Goal: Task Accomplishment & Management: Manage account settings

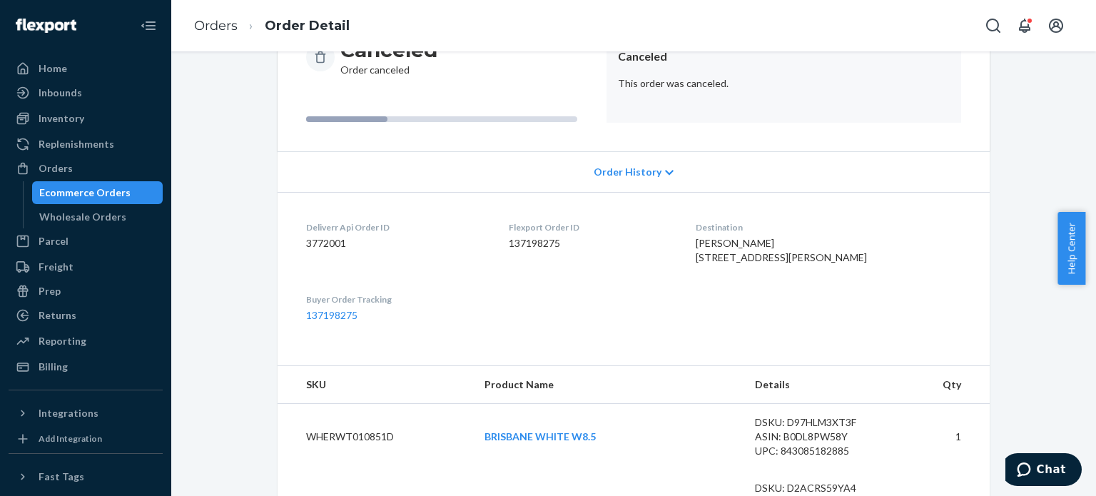
scroll to position [36, 0]
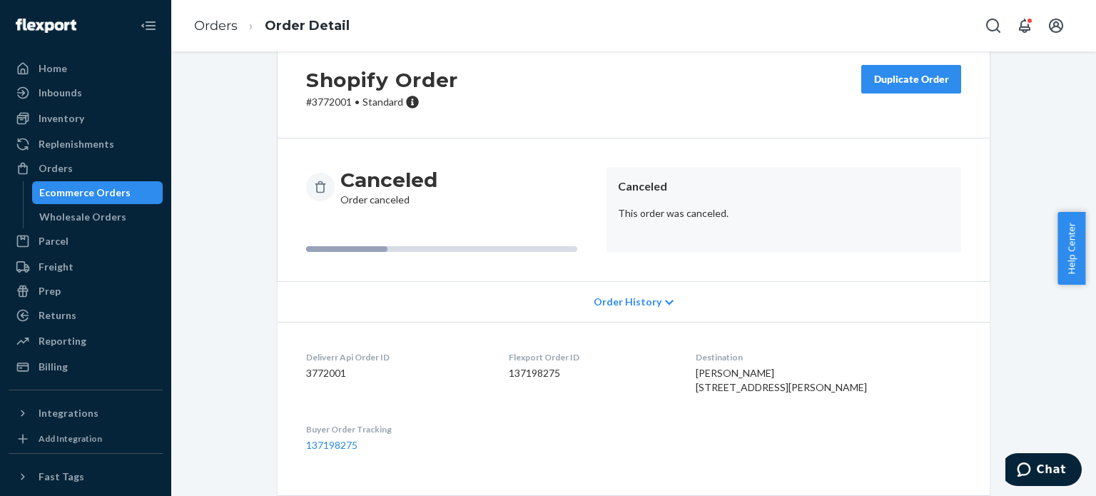
click at [223, 39] on ol "Orders Order Detail" at bounding box center [272, 26] width 178 height 42
click at [223, 21] on link "Orders" at bounding box center [216, 26] width 44 height 16
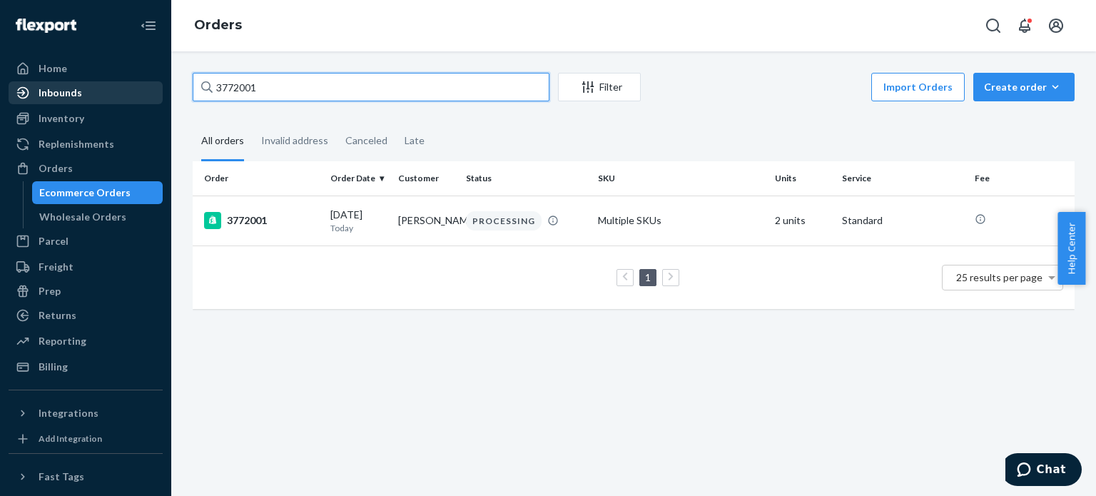
drag, startPoint x: 359, startPoint y: 91, endPoint x: 130, endPoint y: 85, distance: 229.2
click at [130, 85] on div "Home Inbounds Shipping Plans Problems Inventory Products Replenishments Orders …" at bounding box center [548, 248] width 1096 height 496
paste input "[PERSON_NAME]"
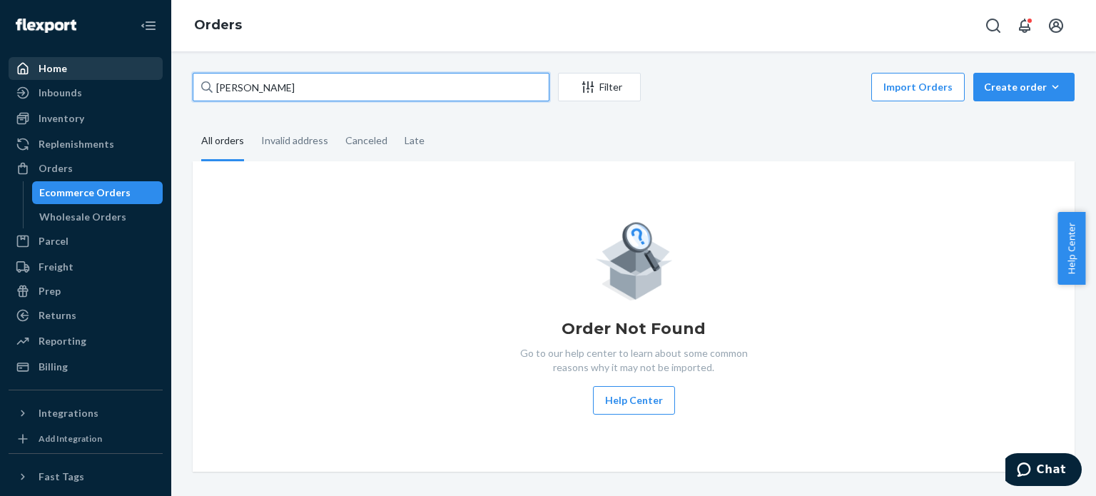
drag, startPoint x: 316, startPoint y: 76, endPoint x: 109, endPoint y: 71, distance: 207.1
click at [109, 71] on div "Home Inbounds Shipping Plans Problems Inventory Products Replenishments Orders …" at bounding box center [548, 248] width 1096 height 496
paste input "[PERSON_NAME]"
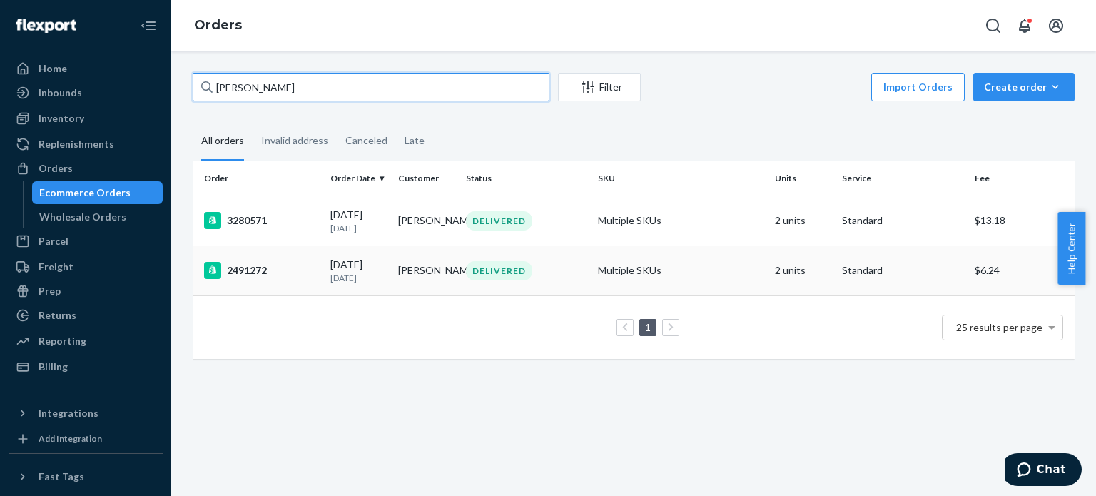
type input "[PERSON_NAME]"
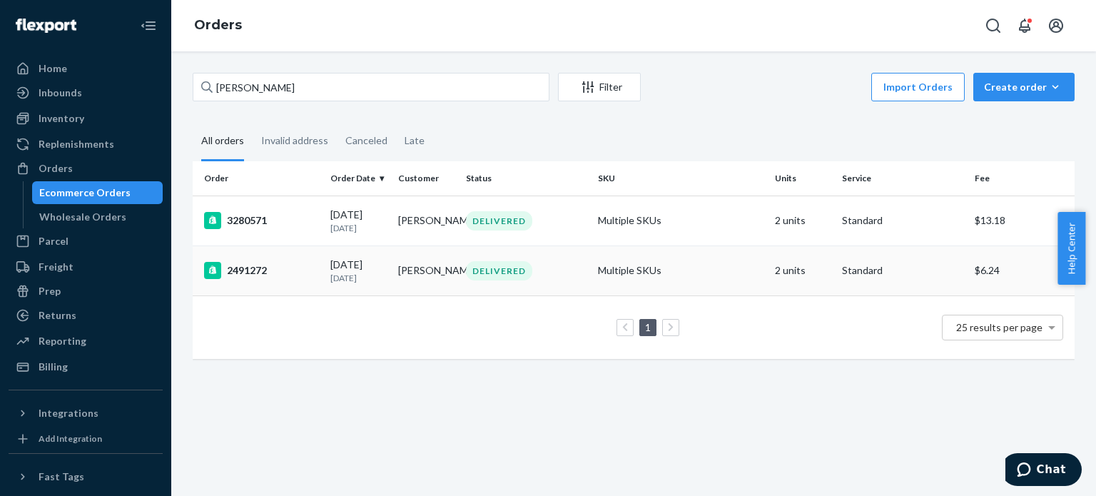
click at [262, 276] on div "2491272" at bounding box center [261, 270] width 115 height 17
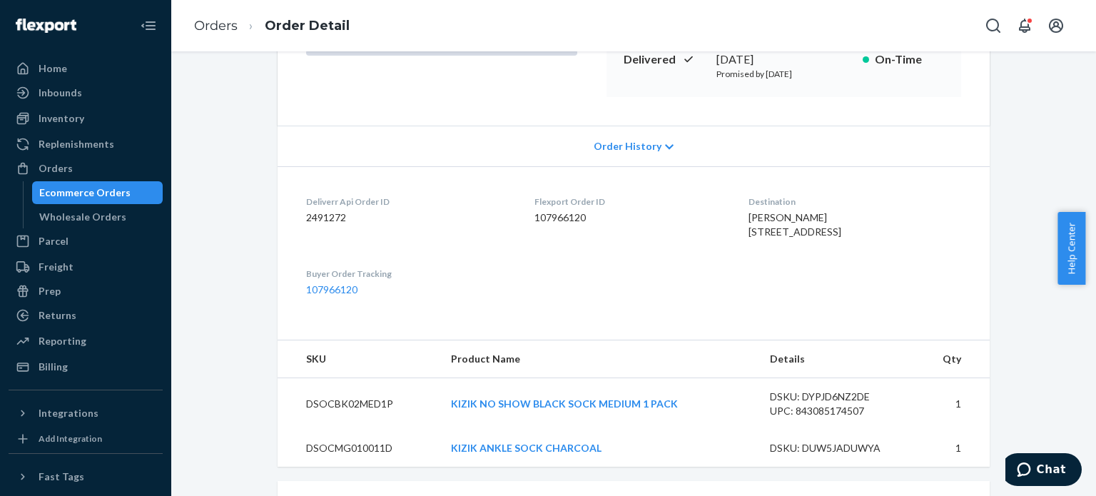
scroll to position [192, 0]
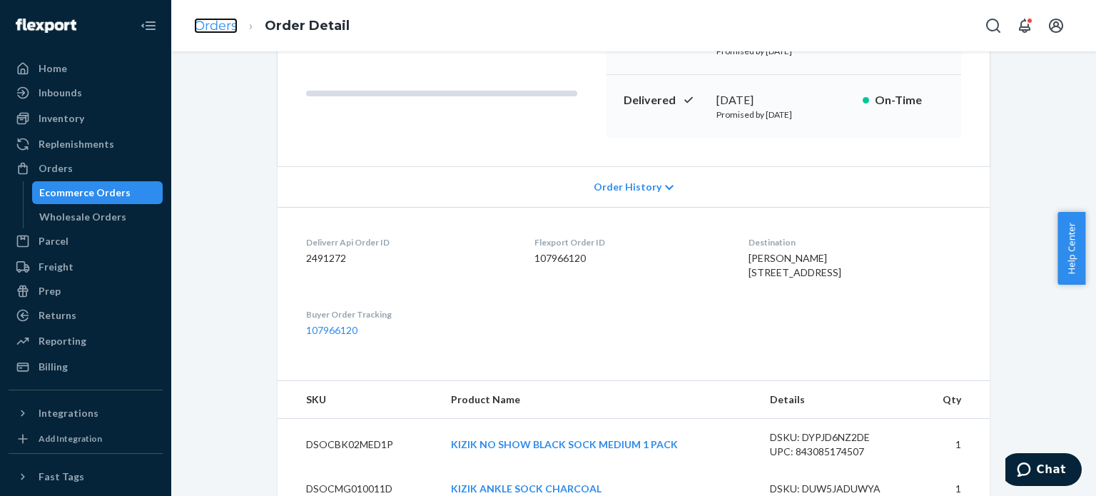
click at [213, 28] on link "Orders" at bounding box center [216, 26] width 44 height 16
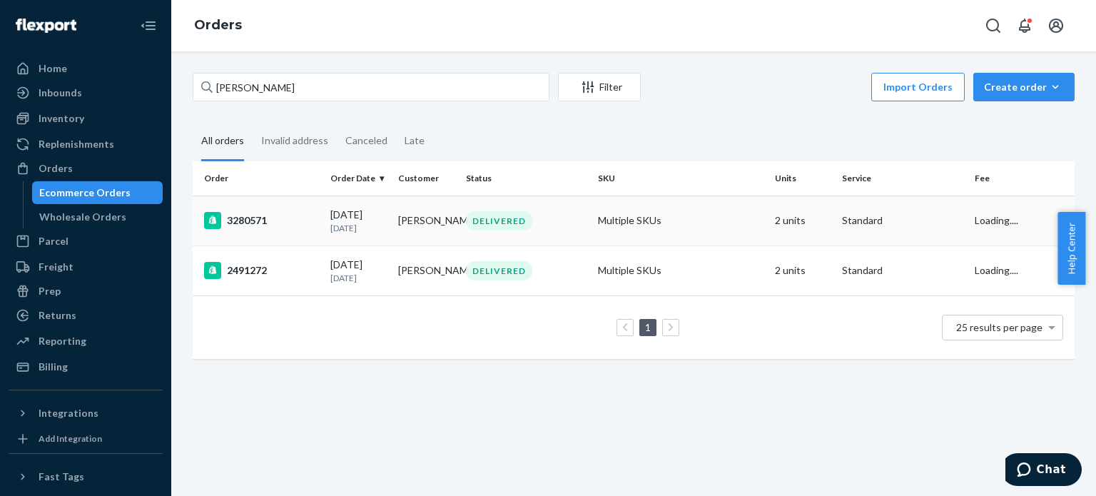
click at [243, 208] on td "3280571" at bounding box center [259, 221] width 132 height 50
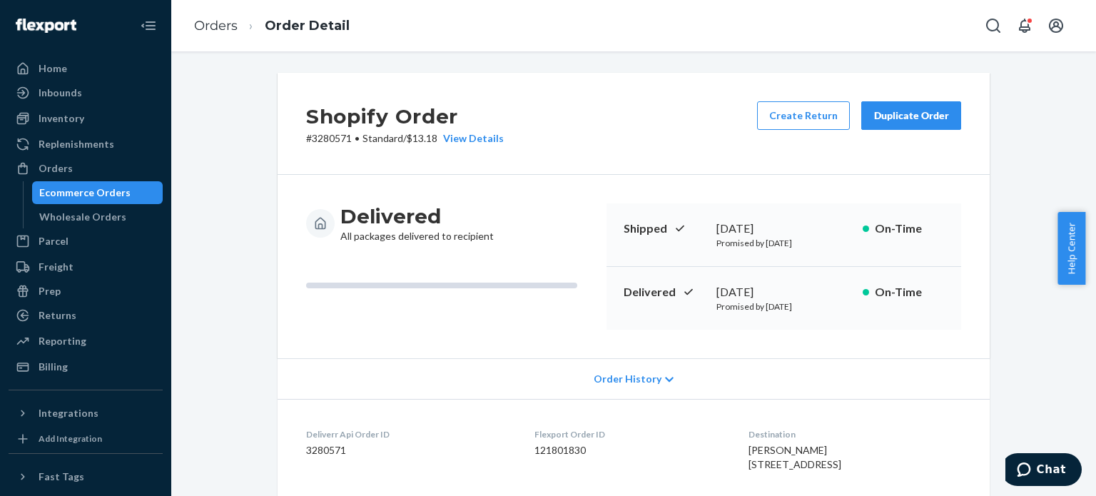
click at [226, 34] on li "Orders" at bounding box center [216, 26] width 44 height 19
click at [226, 30] on link "Orders" at bounding box center [216, 26] width 44 height 16
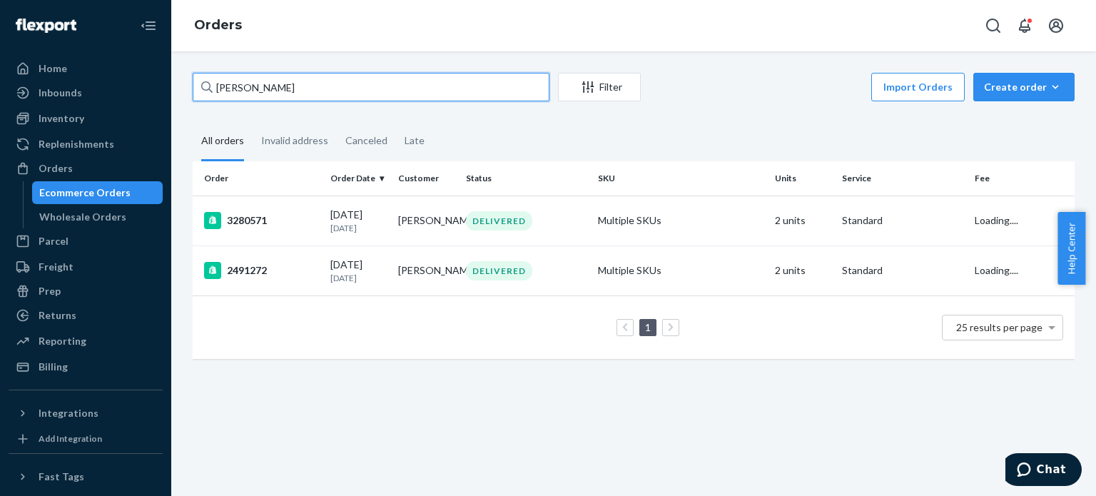
click at [257, 82] on input "[PERSON_NAME]" at bounding box center [371, 87] width 357 height 29
drag, startPoint x: 310, startPoint y: 88, endPoint x: 178, endPoint y: 76, distance: 132.6
click at [178, 76] on div "[PERSON_NAME] Filter Import Orders Create order Ecommerce order Removal order A…" at bounding box center [633, 273] width 925 height 445
paste input "3158332"
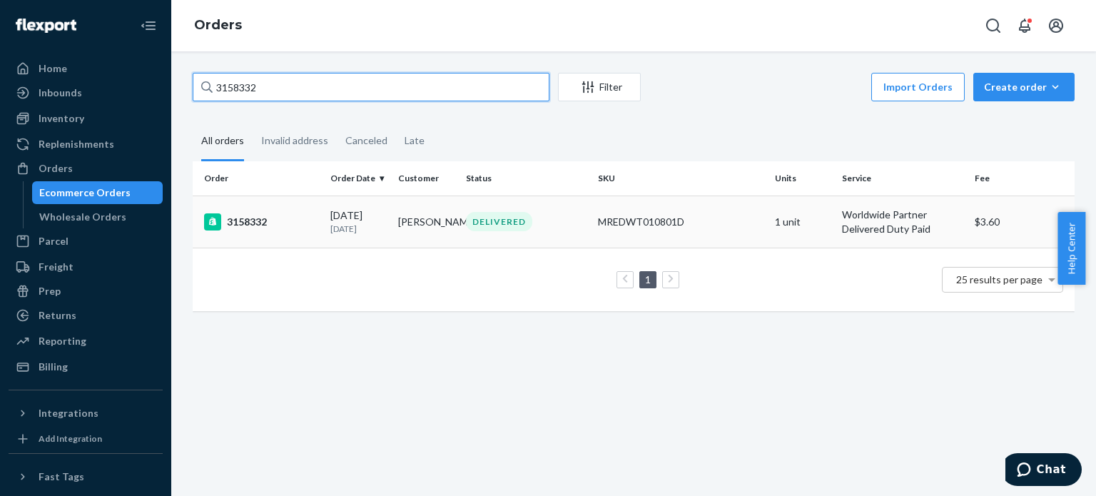
type input "3158332"
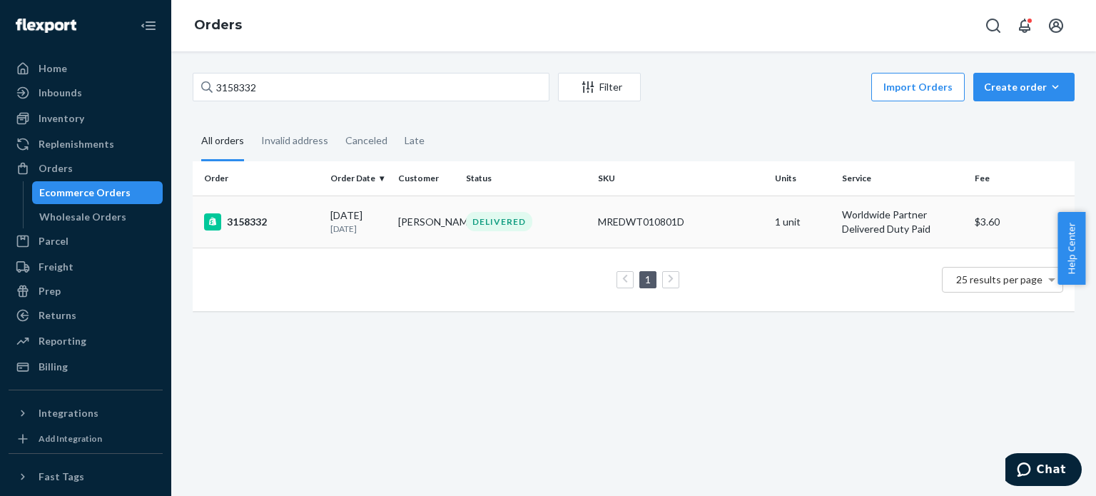
click at [278, 222] on div "3158332" at bounding box center [261, 221] width 115 height 17
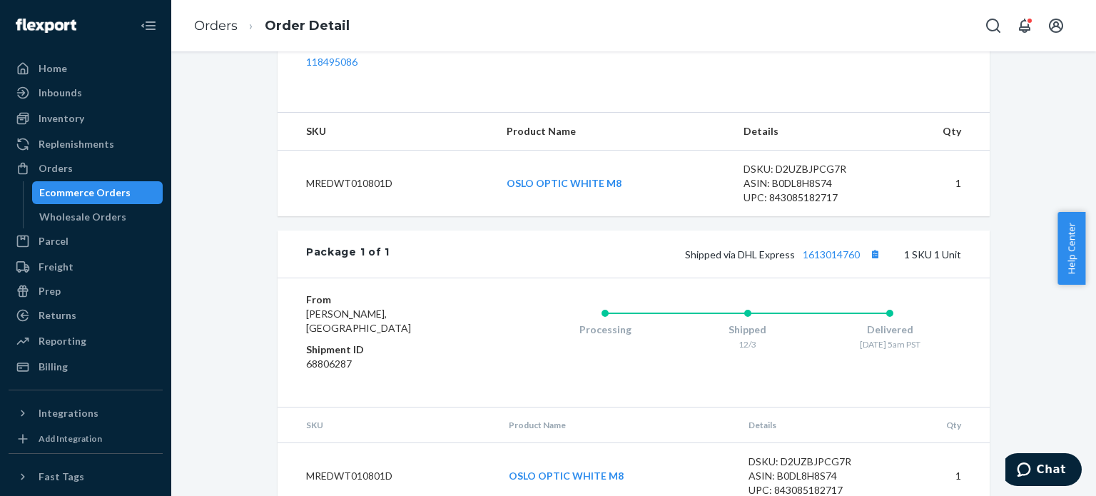
scroll to position [518, 0]
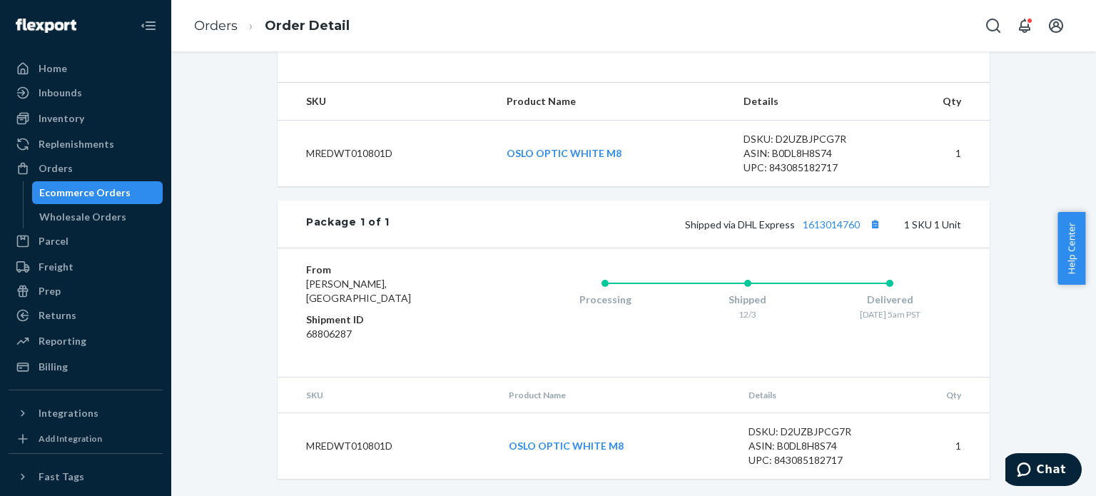
click at [1045, 196] on div "Shopify Order # 3158332 • Worldwide Partner Delivered Duty Paid / $3.60 View De…" at bounding box center [634, 39] width 904 height 914
click at [203, 14] on ol "Orders Order Detail" at bounding box center [272, 26] width 178 height 42
click at [208, 24] on link "Orders" at bounding box center [216, 26] width 44 height 16
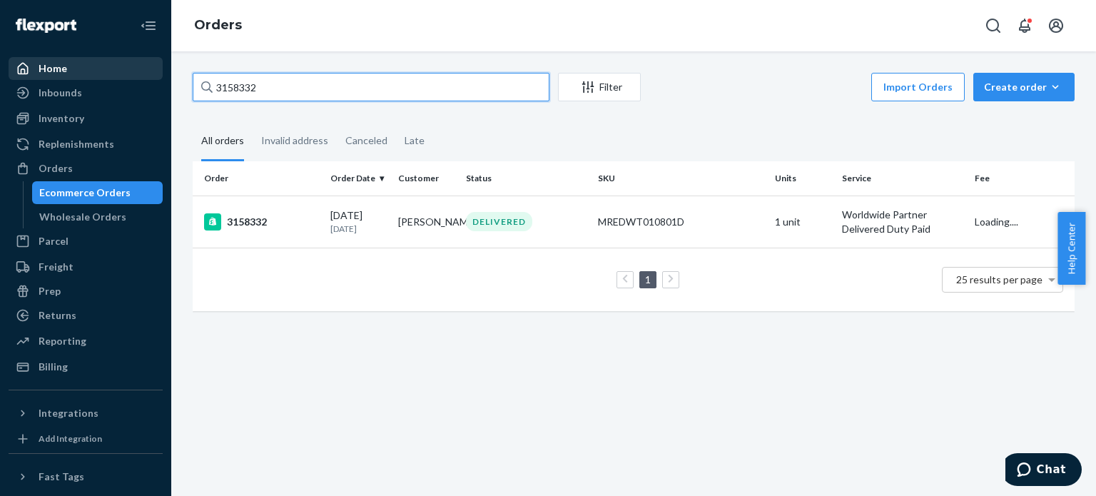
drag, startPoint x: 323, startPoint y: 93, endPoint x: 37, endPoint y: 60, distance: 287.4
click at [37, 61] on div "Home Inbounds Shipping Plans Problems Inventory Products Replenishments Orders …" at bounding box center [548, 248] width 1096 height 496
paste input "772758"
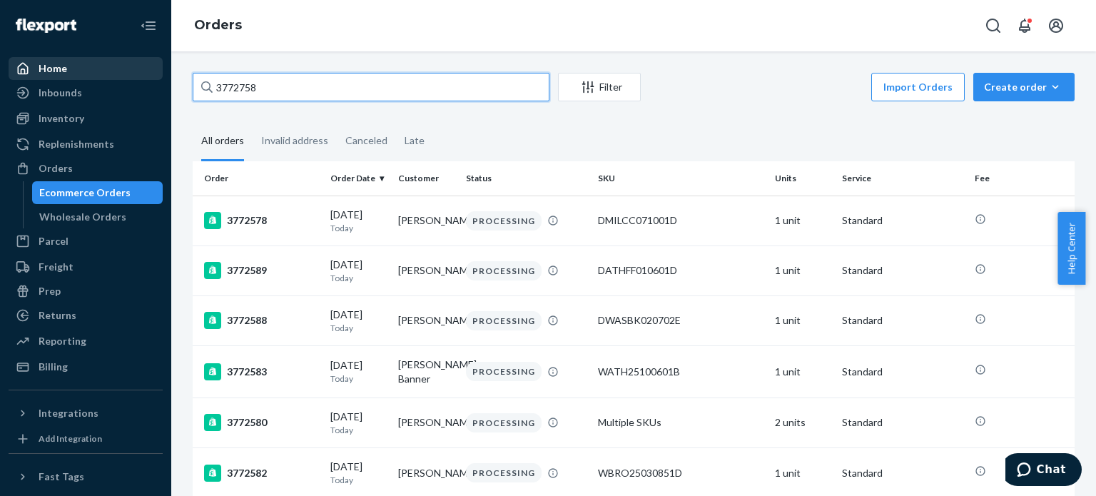
drag, startPoint x: 268, startPoint y: 86, endPoint x: 95, endPoint y: 66, distance: 174.6
click at [95, 66] on div "Home Inbounds Shipping Plans Problems Inventory Products Replenishments Orders …" at bounding box center [548, 248] width 1096 height 496
paste input "437"
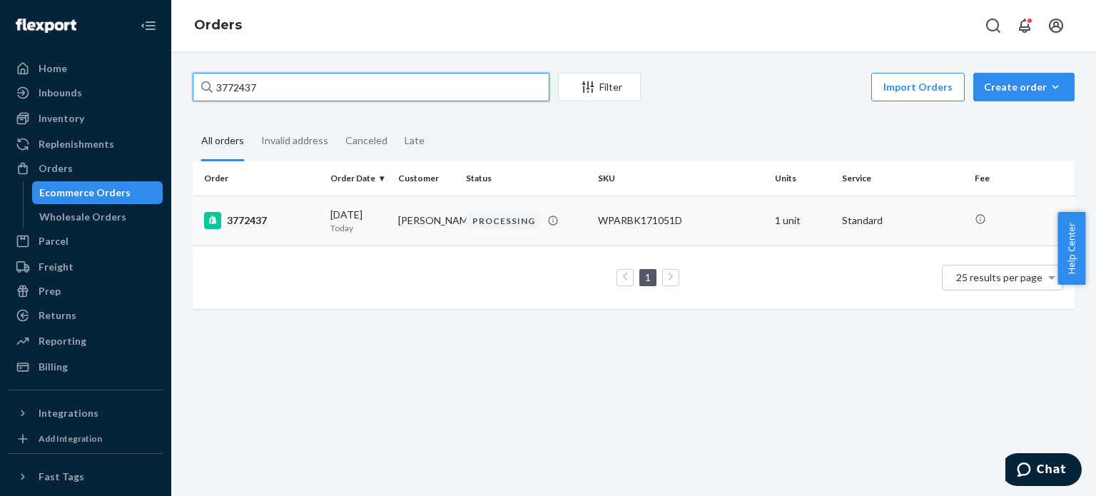
type input "3772437"
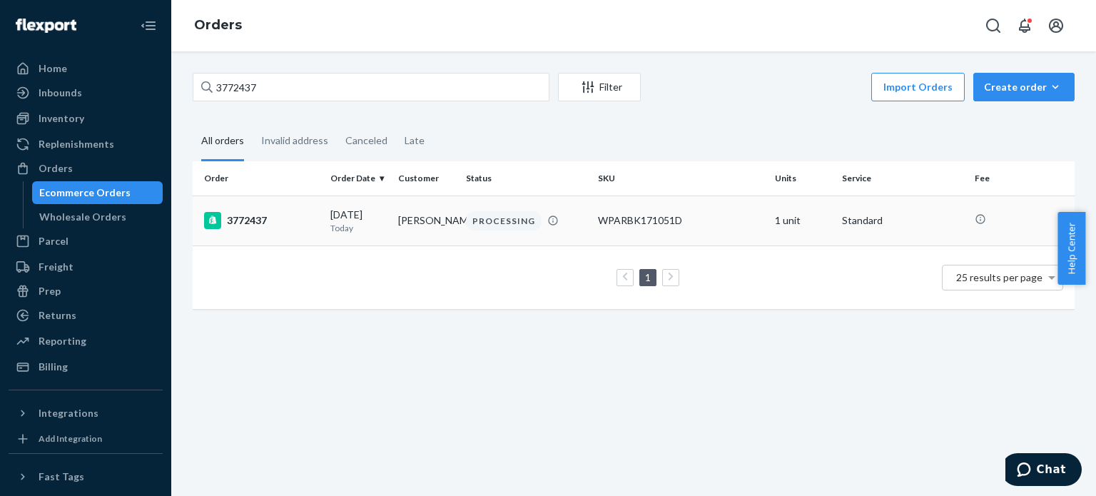
click at [248, 218] on div "3772437" at bounding box center [261, 220] width 115 height 17
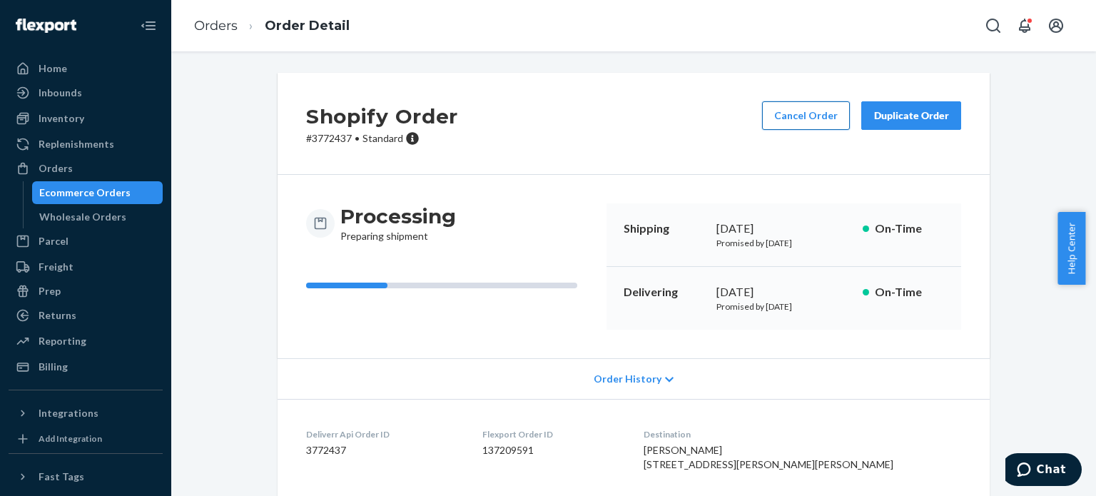
click at [779, 114] on button "Cancel Order" at bounding box center [806, 115] width 88 height 29
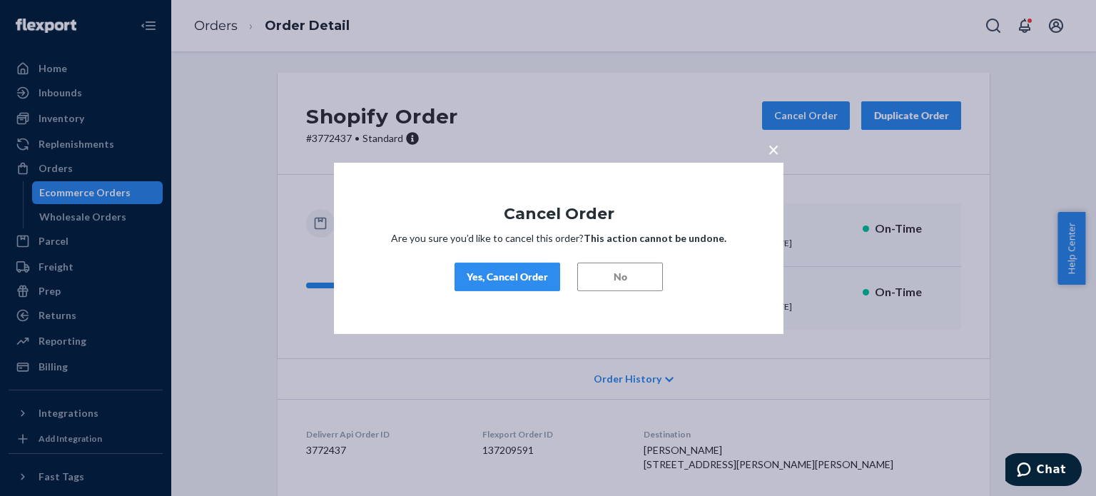
click at [498, 266] on button "Yes, Cancel Order" at bounding box center [508, 277] width 106 height 29
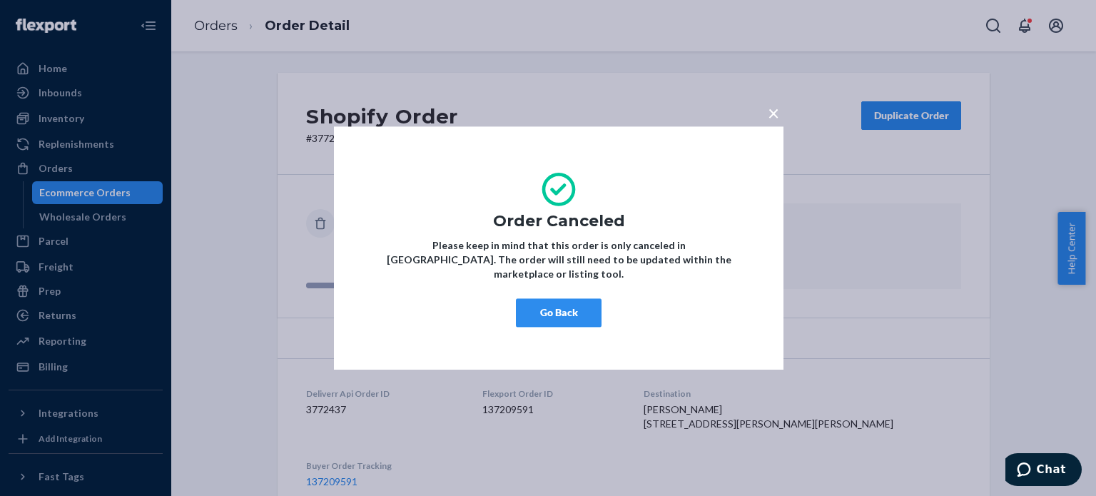
click at [583, 306] on button "Go Back" at bounding box center [559, 312] width 86 height 29
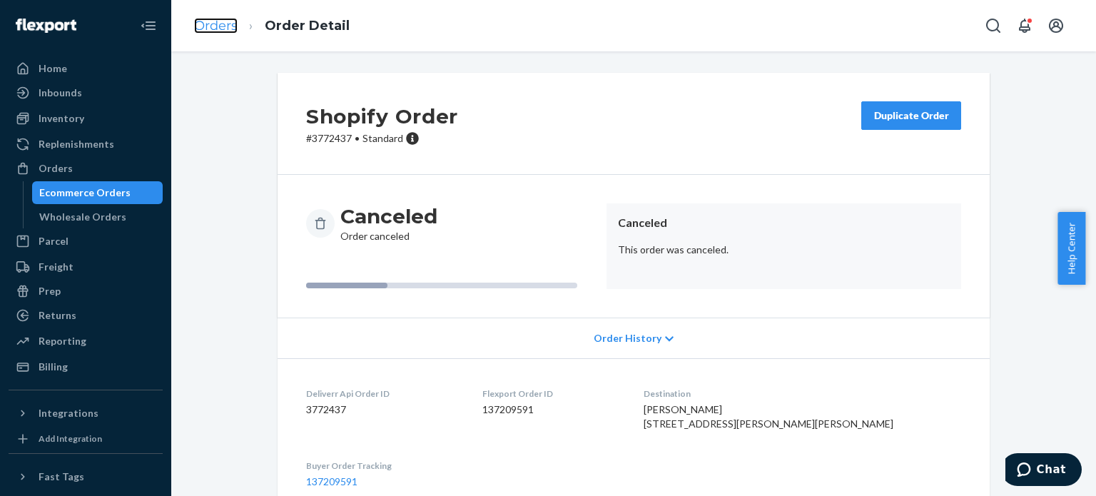
click at [226, 24] on link "Orders" at bounding box center [216, 26] width 44 height 16
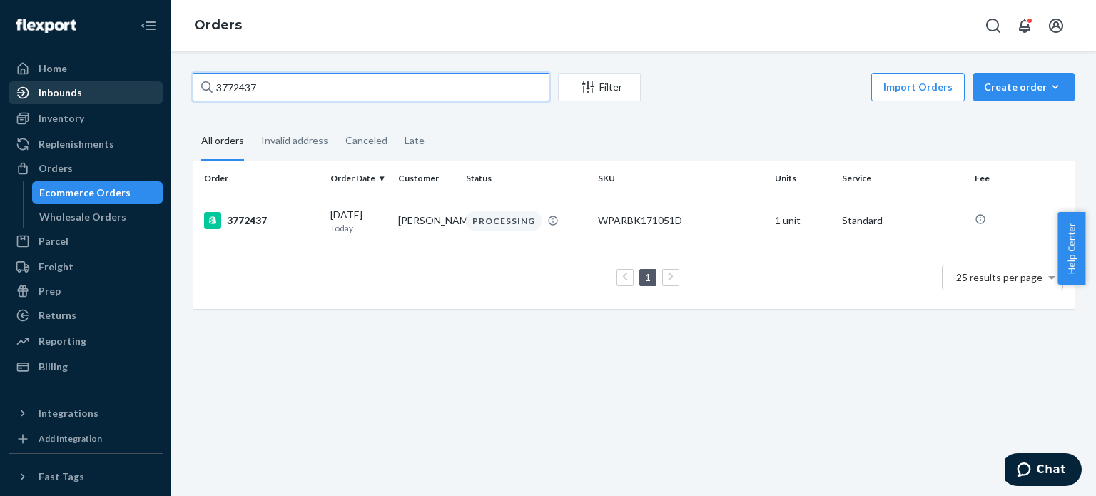
drag, startPoint x: 308, startPoint y: 85, endPoint x: 77, endPoint y: 85, distance: 231.3
click at [77, 85] on div "Home Inbounds Shipping Plans Problems Inventory Products Replenishments Orders …" at bounding box center [548, 248] width 1096 height 496
paste input "53822"
drag, startPoint x: 313, startPoint y: 79, endPoint x: 33, endPoint y: 81, distance: 279.8
click at [33, 81] on div "Home Inbounds Shipping Plans Problems Inventory Products Replenishments Orders …" at bounding box center [548, 248] width 1096 height 496
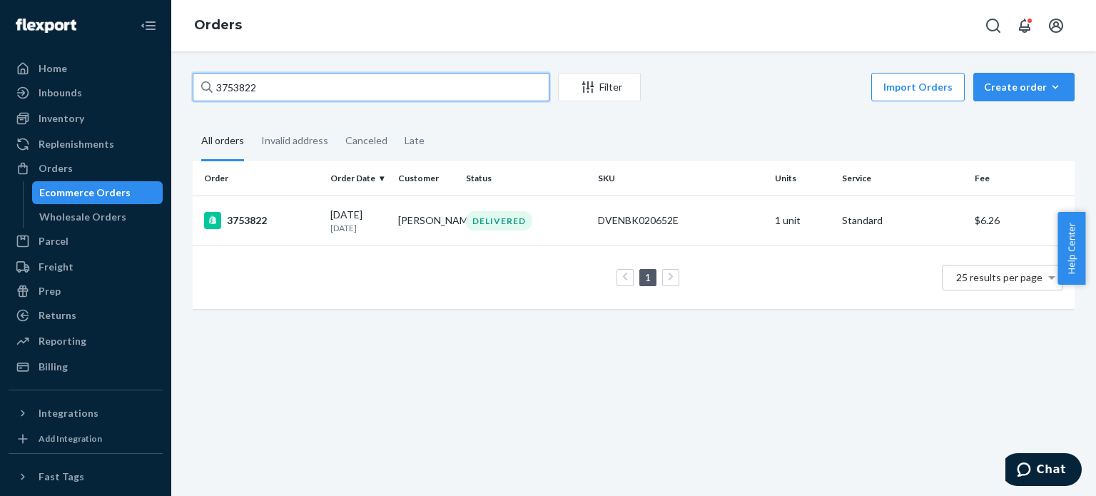
paste input "72437"
type input "3772437"
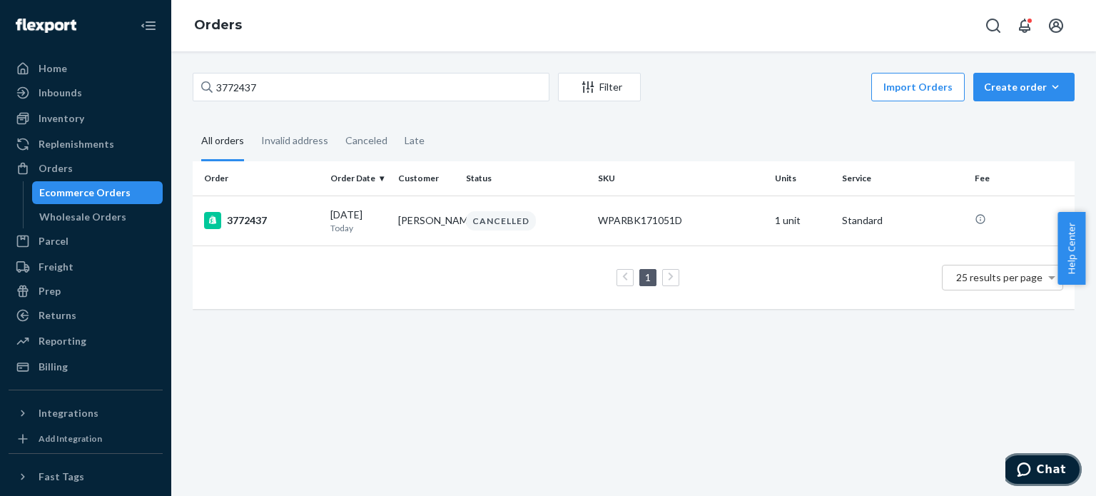
click at [1034, 458] on button "Chat" at bounding box center [1042, 469] width 81 height 33
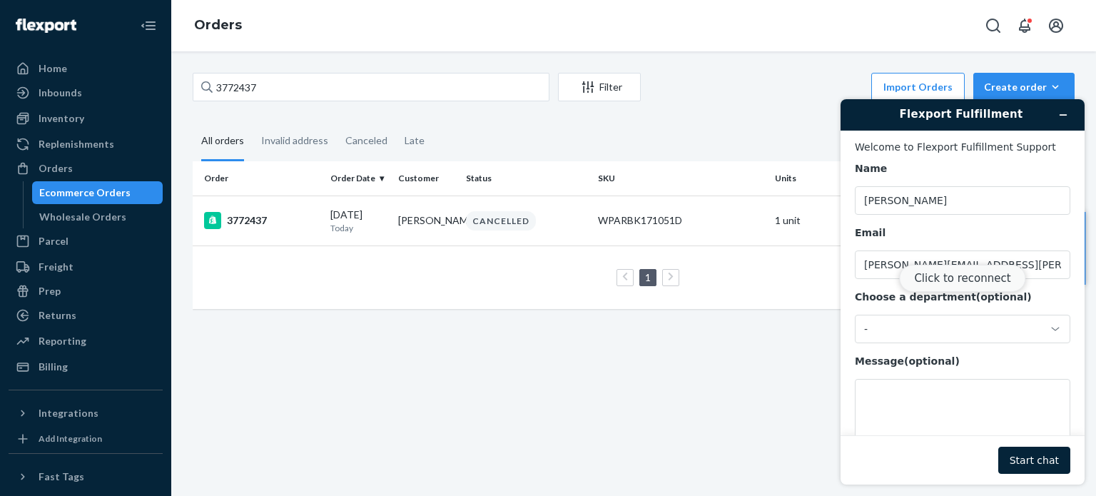
click at [972, 271] on button "Click to reconnect" at bounding box center [962, 278] width 126 height 27
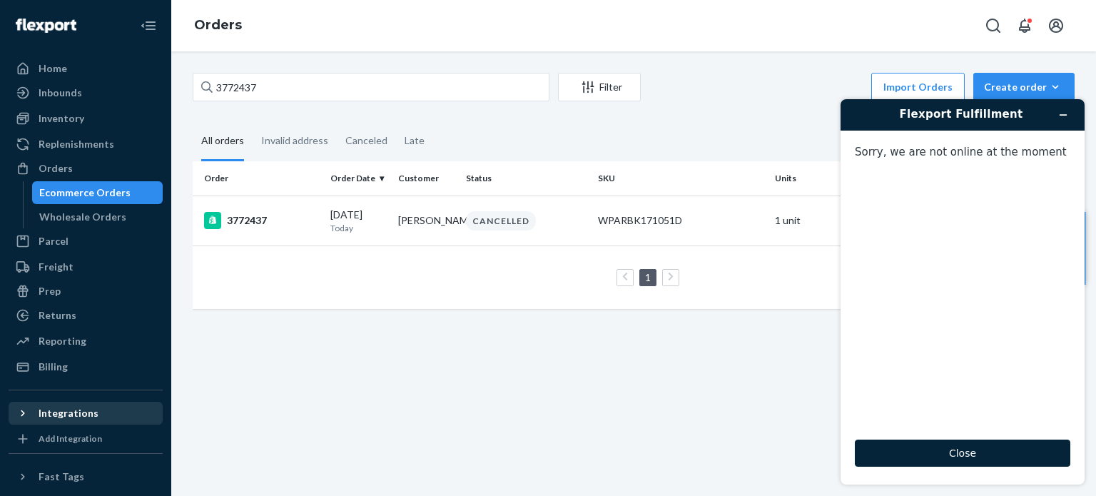
scroll to position [131, 0]
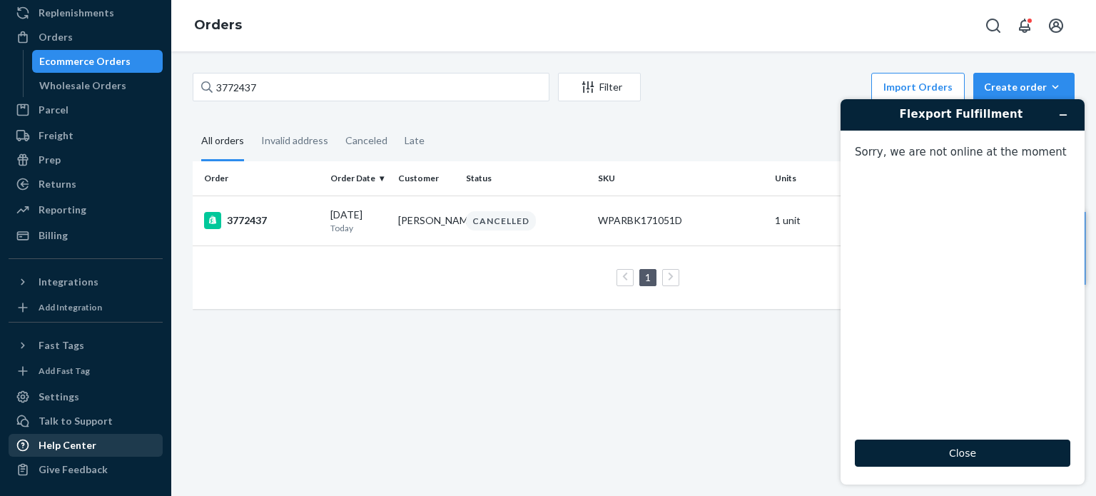
click at [76, 438] on div "Help Center" at bounding box center [68, 445] width 58 height 14
